Goal: Navigation & Orientation: Find specific page/section

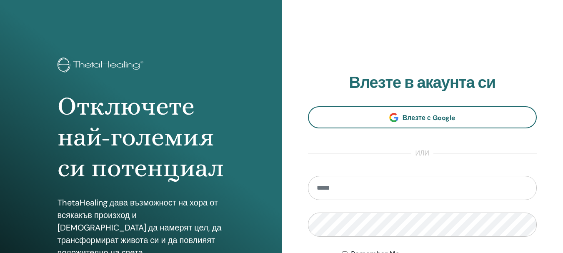
type input "**********"
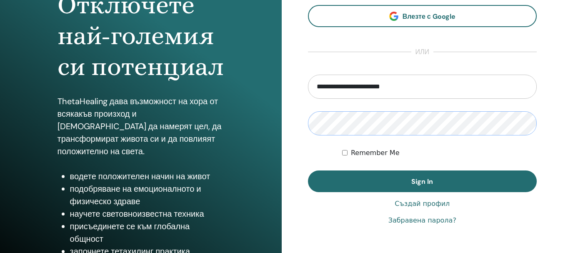
scroll to position [125, 0]
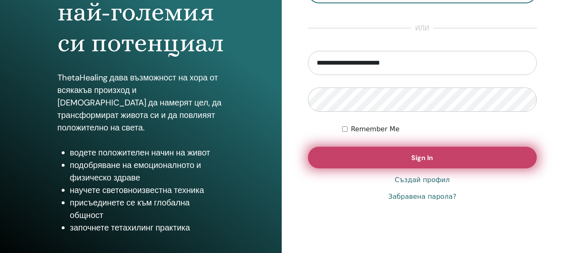
click at [390, 163] on button "Sign In" at bounding box center [422, 158] width 229 height 22
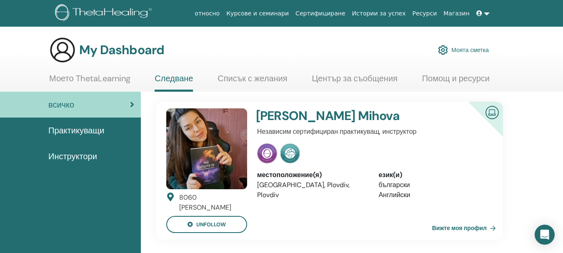
click at [91, 79] on link "Моето ThetaLearning" at bounding box center [89, 81] width 81 height 16
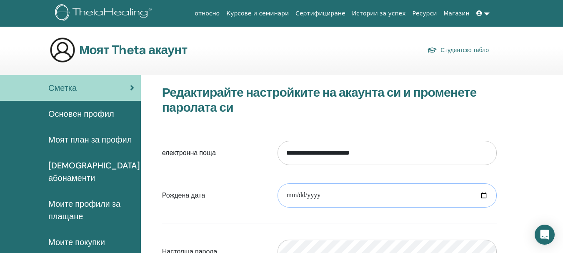
click at [484, 195] on input "date" at bounding box center [386, 195] width 219 height 24
type input "**********"
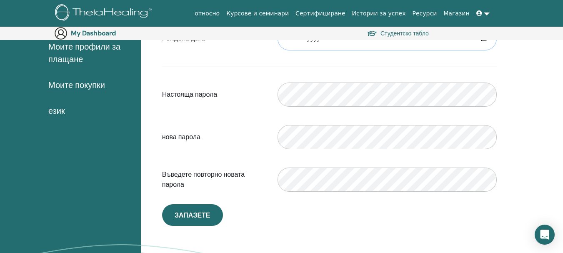
scroll to position [180, 0]
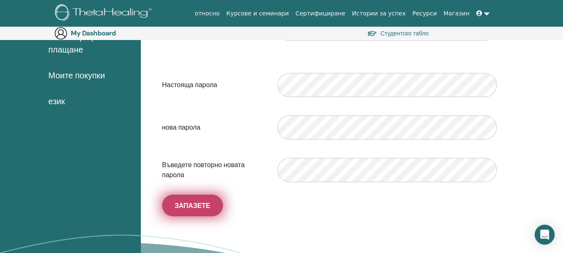
click at [185, 212] on button "Запазете" at bounding box center [192, 206] width 61 height 22
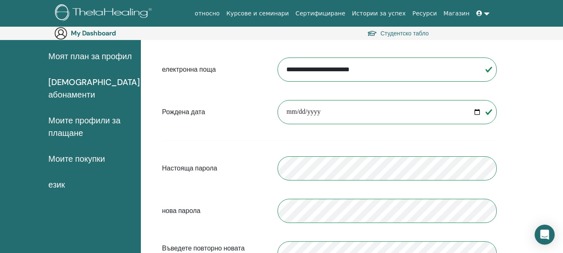
scroll to position [0, 0]
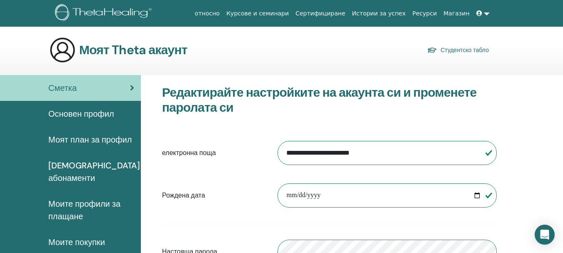
click at [263, 15] on link "Курсове и семинари" at bounding box center [257, 13] width 69 height 15
click at [109, 167] on span "Моите абонаменти" at bounding box center [94, 171] width 92 height 25
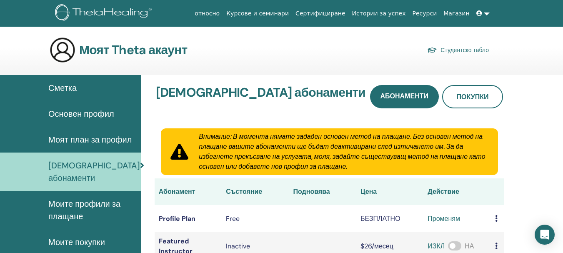
click at [343, 14] on link "Сертифициране" at bounding box center [320, 13] width 56 height 15
click at [94, 13] on img at bounding box center [105, 13] width 100 height 19
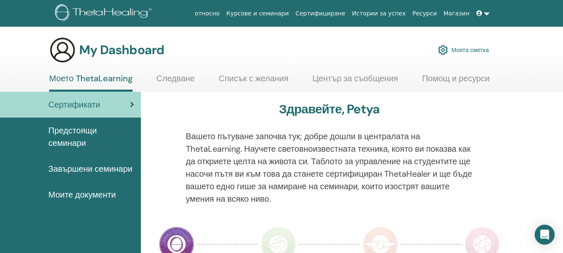
click at [93, 139] on span "Предстоящи семинари" at bounding box center [91, 136] width 86 height 25
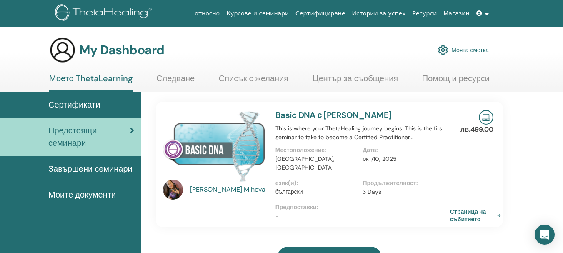
click at [483, 12] on span at bounding box center [479, 13] width 7 height 7
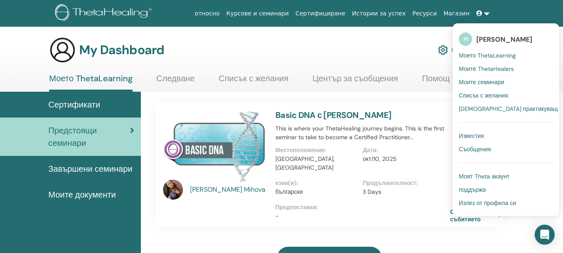
click at [423, 48] on div "My Dashboard Моята сметка" at bounding box center [268, 50] width 439 height 27
